Goal: Information Seeking & Learning: Learn about a topic

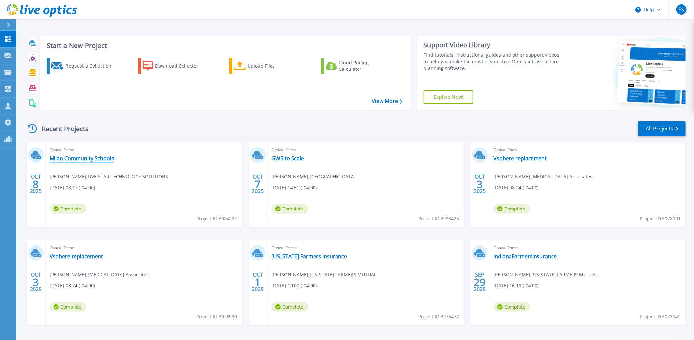
click at [80, 160] on link "Milan Community Schools" at bounding box center [82, 158] width 64 height 7
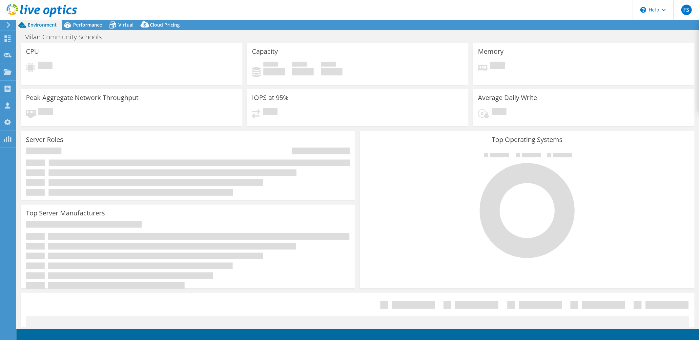
select select "USD"
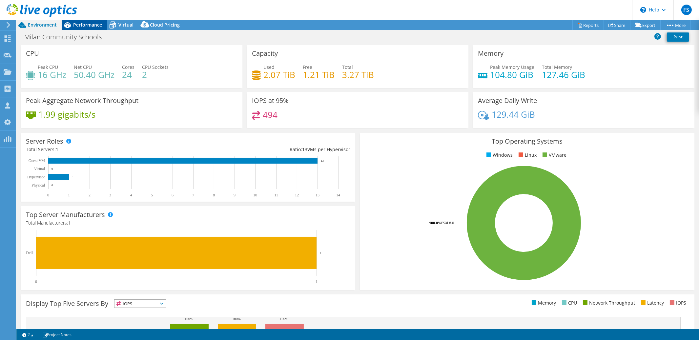
click at [85, 25] on span "Performance" at bounding box center [87, 25] width 29 height 6
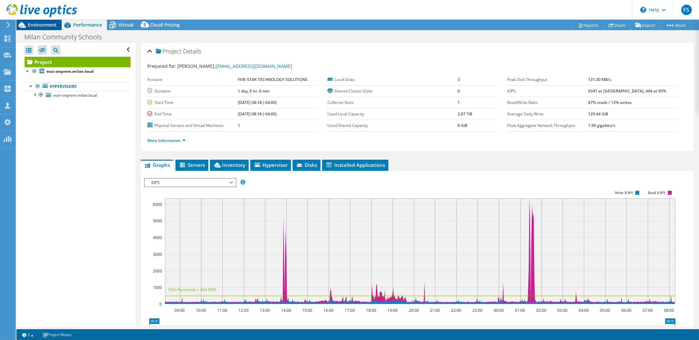
click at [43, 26] on span "Environment" at bounding box center [42, 25] width 29 height 6
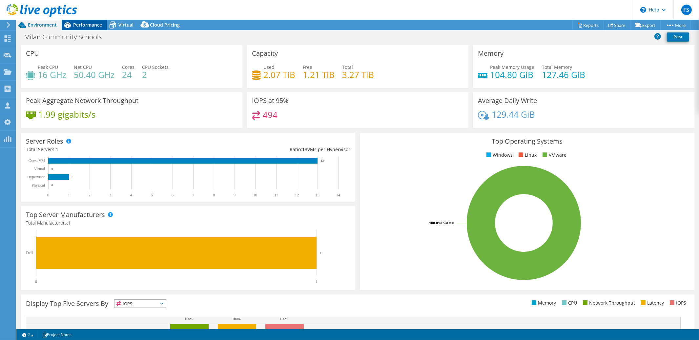
click at [86, 26] on span "Performance" at bounding box center [87, 25] width 29 height 6
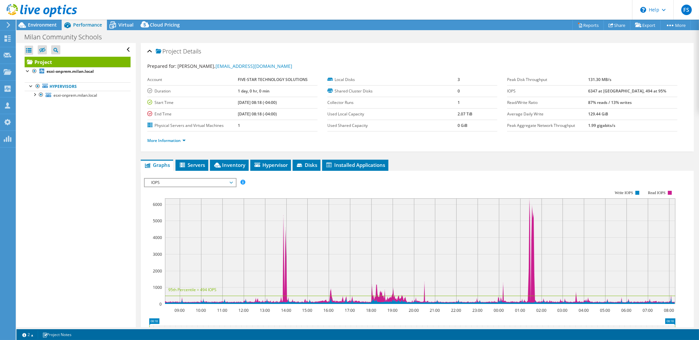
click at [232, 181] on span "IOPS" at bounding box center [190, 183] width 84 height 8
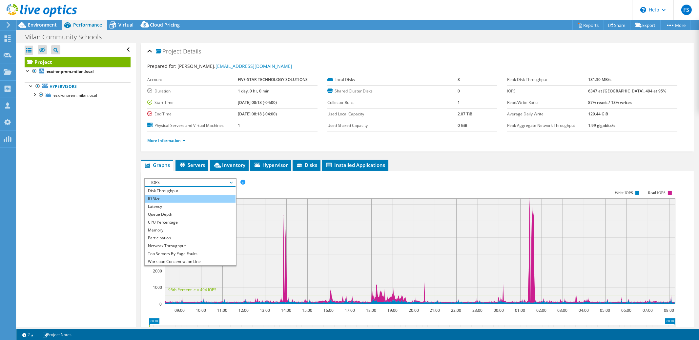
scroll to position [8, 0]
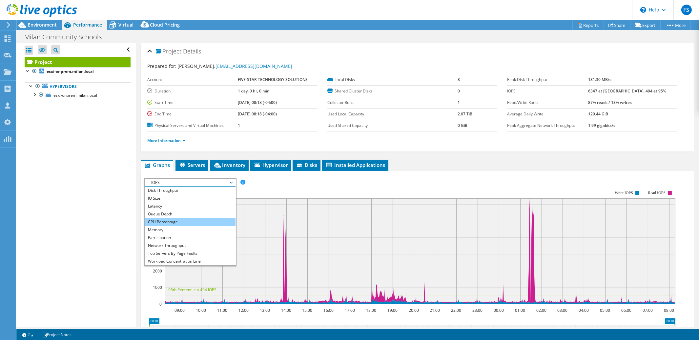
click at [204, 220] on li "CPU Percentage" at bounding box center [190, 222] width 91 height 8
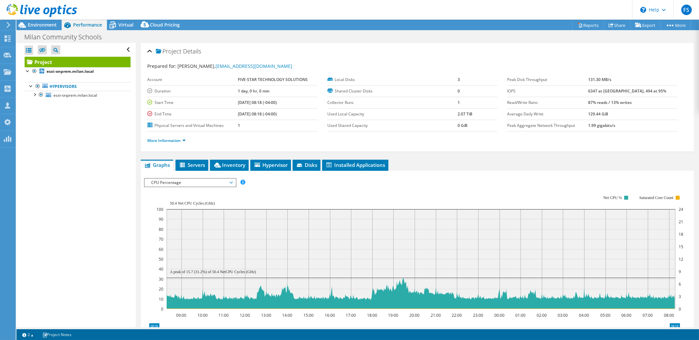
click at [231, 182] on span "CPU Percentage" at bounding box center [190, 183] width 84 height 8
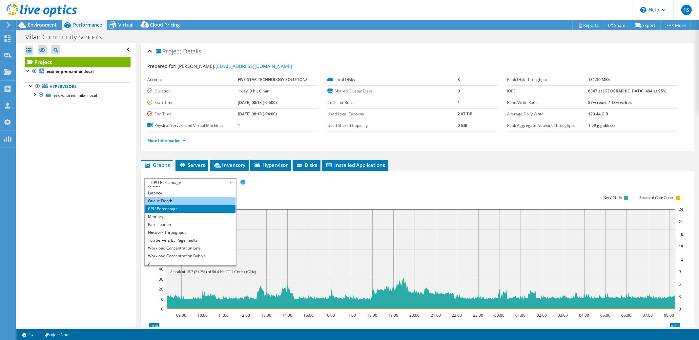
scroll to position [24, 0]
click at [186, 243] on li "Workload Concentration Line" at bounding box center [190, 246] width 91 height 8
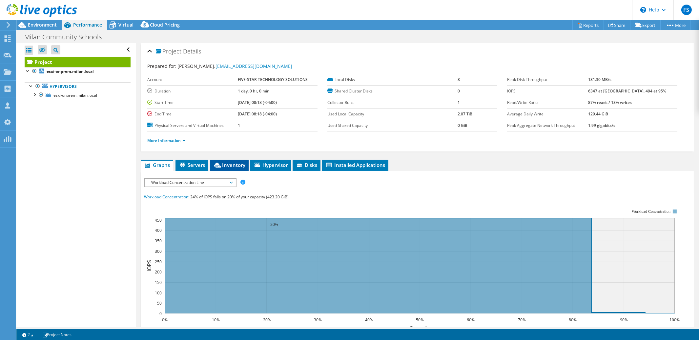
click at [232, 164] on span "Inventory" at bounding box center [229, 165] width 32 height 7
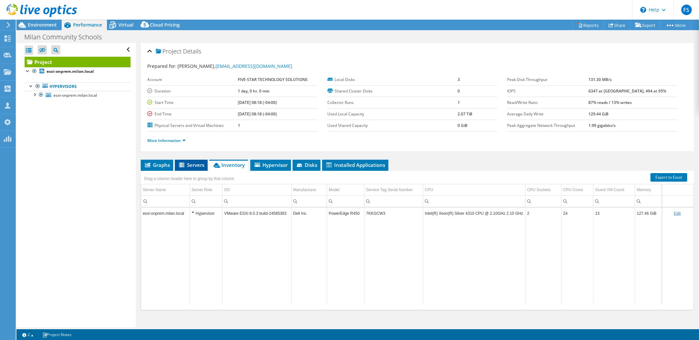
click at [195, 165] on span "Servers" at bounding box center [191, 165] width 26 height 7
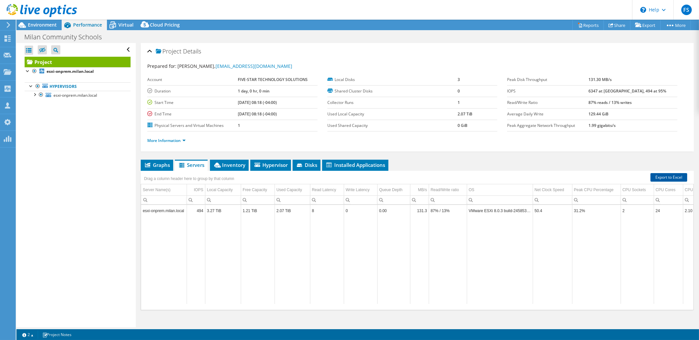
click at [665, 177] on link "Export to Excel" at bounding box center [669, 177] width 37 height 9
click at [123, 24] on span "Virtual" at bounding box center [125, 25] width 15 height 6
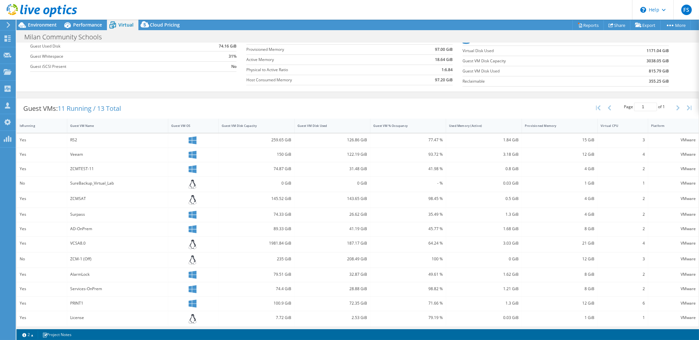
scroll to position [76, 0]
click at [583, 127] on div "Provisioned Memory" at bounding box center [556, 123] width 68 height 10
click at [581, 126] on div "Provisioned Memory" at bounding box center [556, 123] width 68 height 10
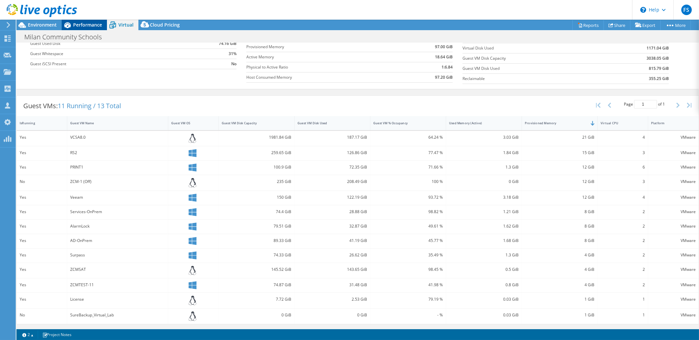
click at [86, 25] on span "Performance" at bounding box center [87, 25] width 29 height 6
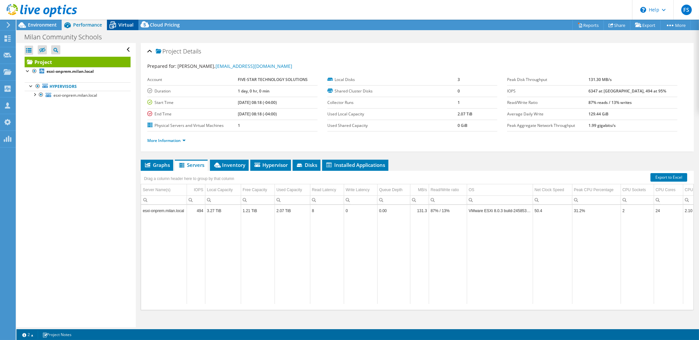
click at [123, 25] on span "Virtual" at bounding box center [125, 25] width 15 height 6
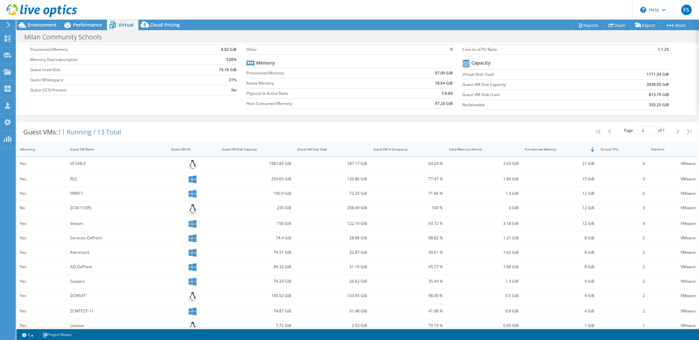
scroll to position [76, 0]
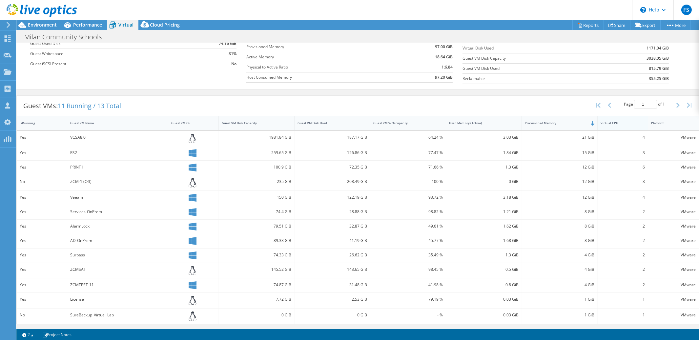
click at [628, 120] on div "Virtual CPU" at bounding box center [619, 123] width 42 height 10
click at [628, 122] on div "Virtual CPU" at bounding box center [619, 123] width 36 height 4
click at [573, 123] on div "Provisioned Memory" at bounding box center [556, 123] width 62 height 4
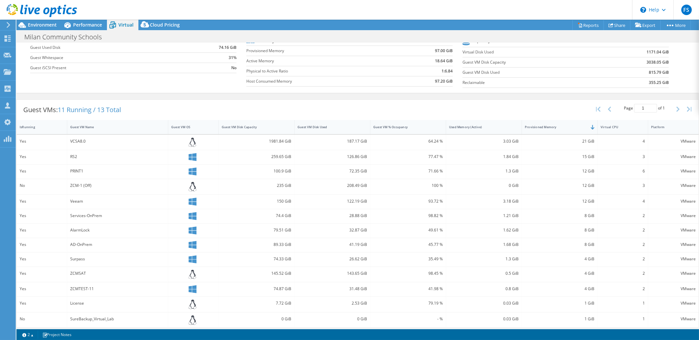
scroll to position [24, 0]
click at [5, 38] on icon at bounding box center [8, 38] width 8 height 6
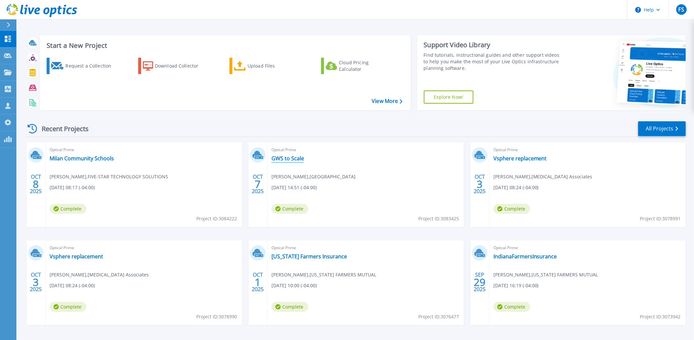
click at [289, 160] on link "GWS to Scale" at bounding box center [287, 158] width 32 height 7
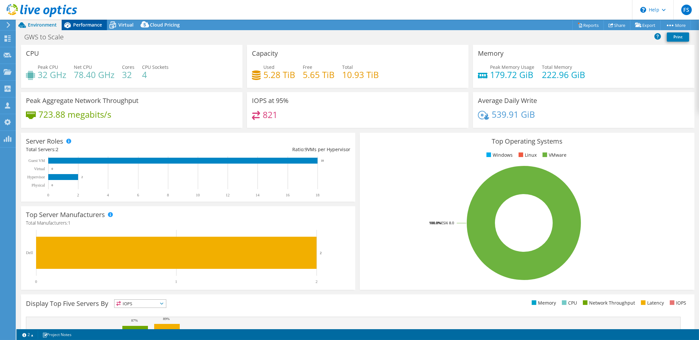
click at [94, 28] on div "Performance" at bounding box center [84, 25] width 45 height 11
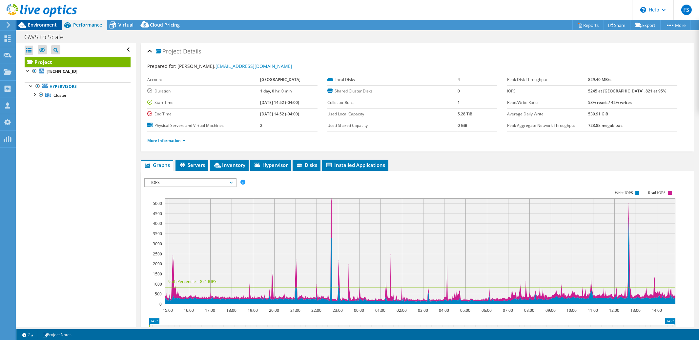
click at [46, 27] on span "Environment" at bounding box center [42, 25] width 29 height 6
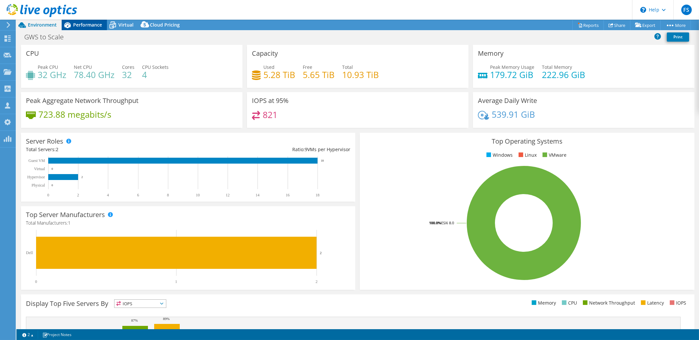
click at [89, 26] on span "Performance" at bounding box center [87, 25] width 29 height 6
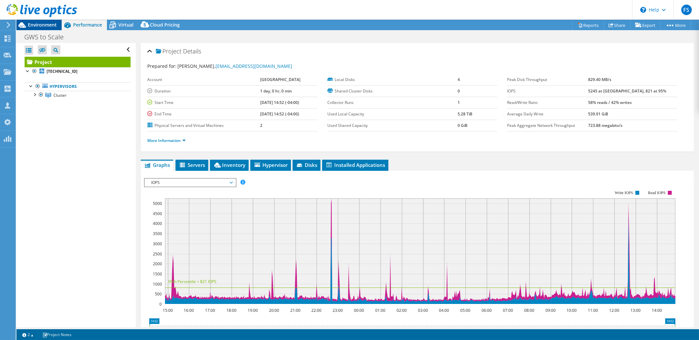
click at [45, 23] on span "Environment" at bounding box center [42, 25] width 29 height 6
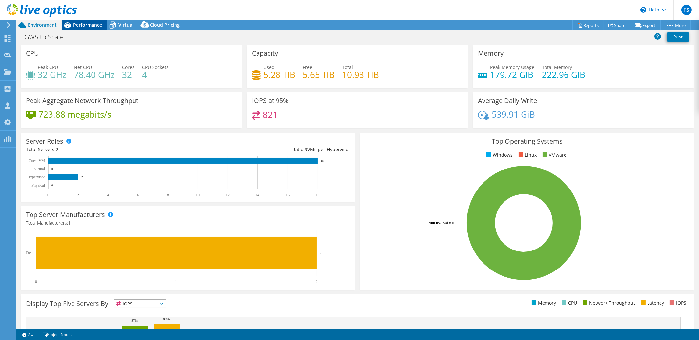
click at [98, 26] on span "Performance" at bounding box center [87, 25] width 29 height 6
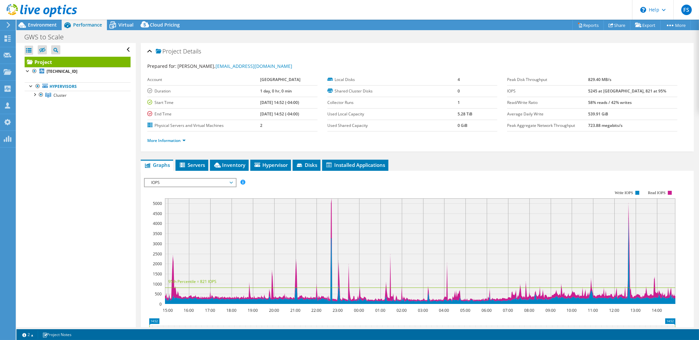
click at [231, 182] on span "IOPS" at bounding box center [190, 183] width 84 height 8
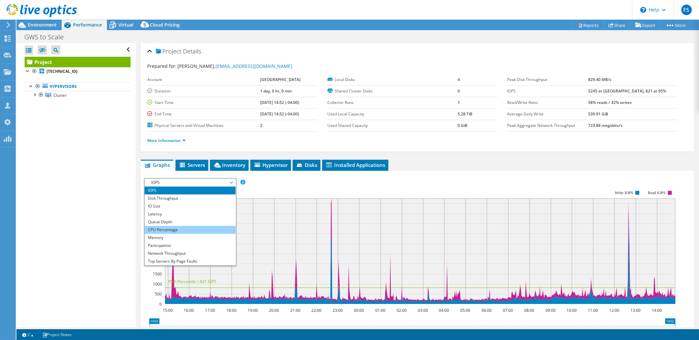
click at [205, 226] on li "CPU Percentage" at bounding box center [190, 230] width 91 height 8
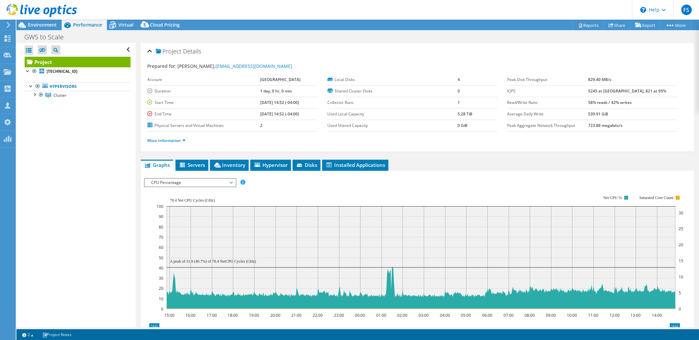
click at [233, 182] on span "CPU Percentage" at bounding box center [190, 183] width 91 height 8
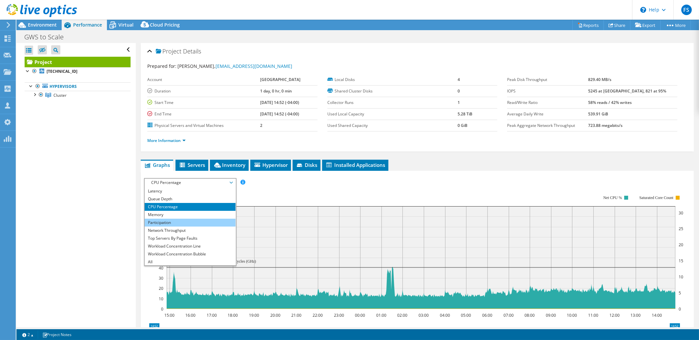
scroll to position [24, 0]
click at [193, 244] on li "Workload Concentration Line" at bounding box center [190, 246] width 91 height 8
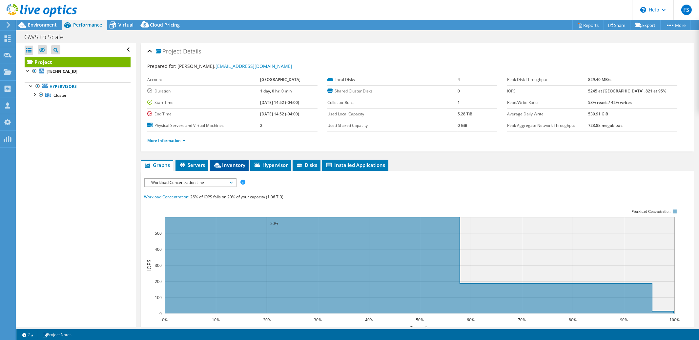
click at [231, 164] on span "Inventory" at bounding box center [229, 165] width 32 height 7
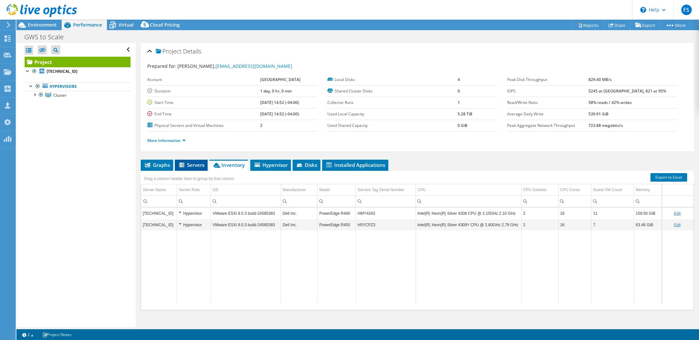
click at [192, 167] on span "Servers" at bounding box center [191, 165] width 26 height 7
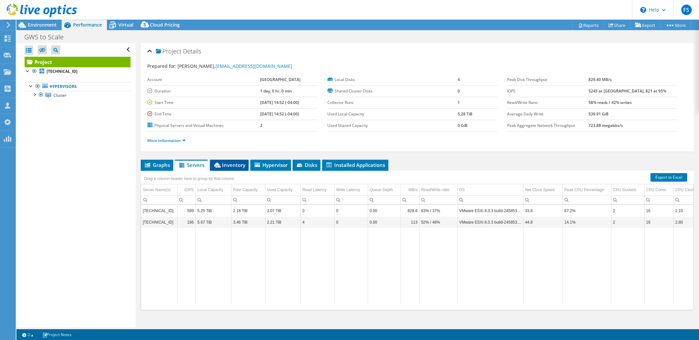
click at [234, 166] on span "Inventory" at bounding box center [229, 165] width 32 height 7
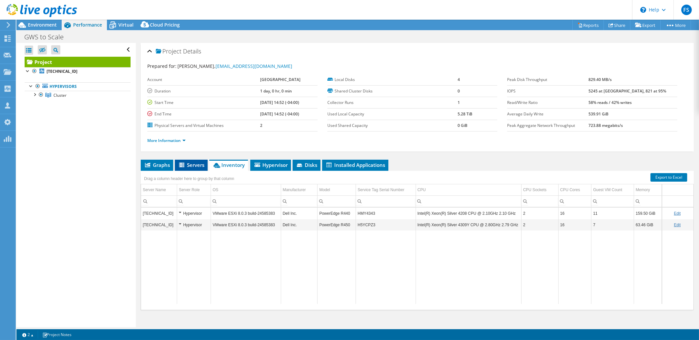
click at [192, 165] on span "Servers" at bounding box center [191, 165] width 26 height 7
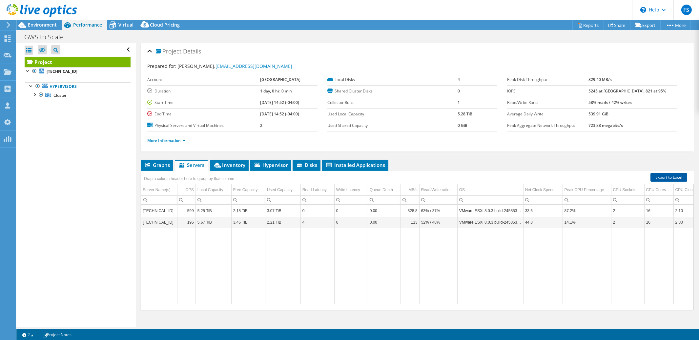
click at [662, 177] on link "Export to Excel" at bounding box center [669, 177] width 37 height 9
click at [116, 25] on icon at bounding box center [112, 24] width 11 height 11
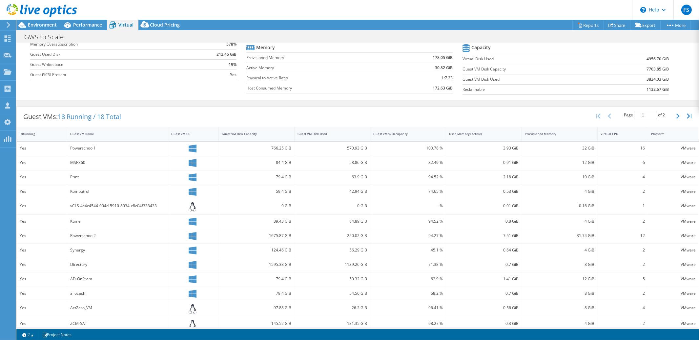
scroll to position [104, 0]
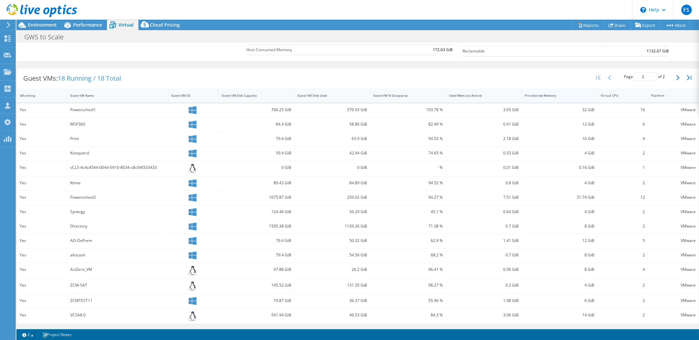
click at [575, 98] on div "Provisioned Memory" at bounding box center [556, 96] width 68 height 10
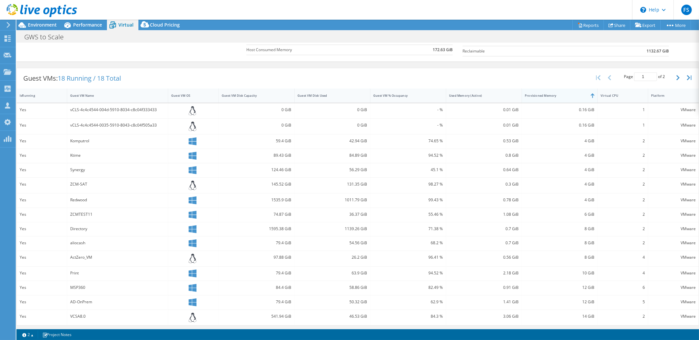
click at [575, 98] on div "Provisioned Memory" at bounding box center [556, 96] width 68 height 10
click at [629, 99] on div "Virtual CPU" at bounding box center [619, 97] width 42 height 10
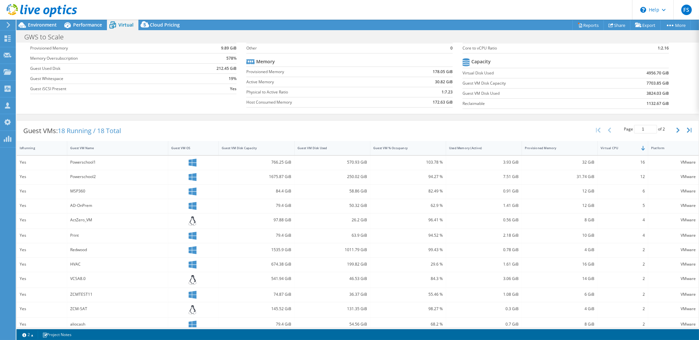
scroll to position [103, 0]
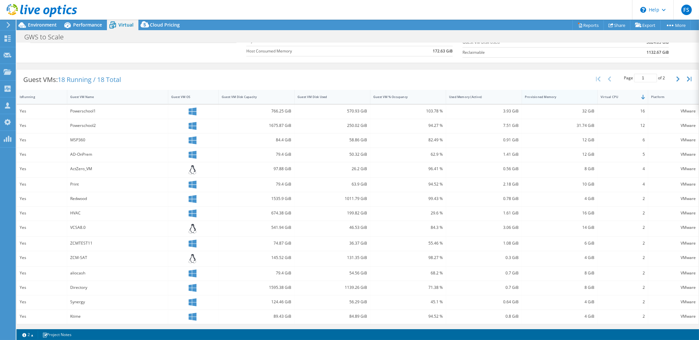
click at [572, 98] on div "Provisioned Memory" at bounding box center [556, 97] width 62 height 4
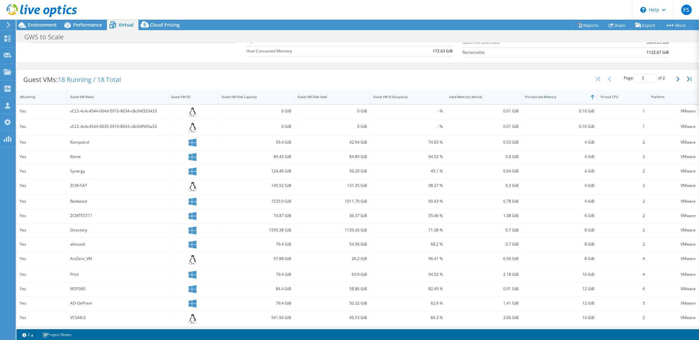
click at [572, 98] on div "Provisioned Memory" at bounding box center [556, 97] width 62 height 4
